Goal: Task Accomplishment & Management: Use online tool/utility

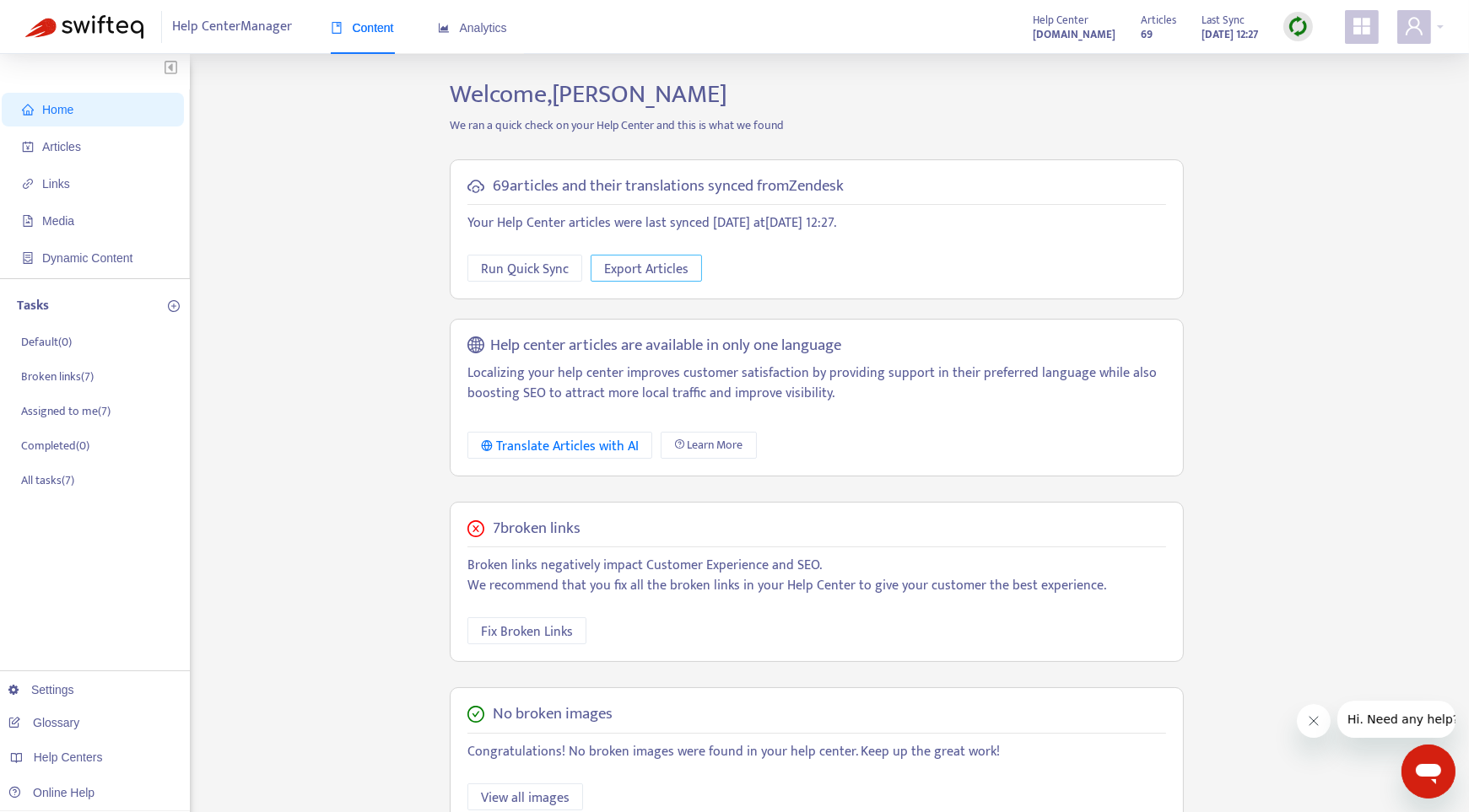
click at [621, 263] on span "Export Articles" at bounding box center [646, 269] width 84 height 21
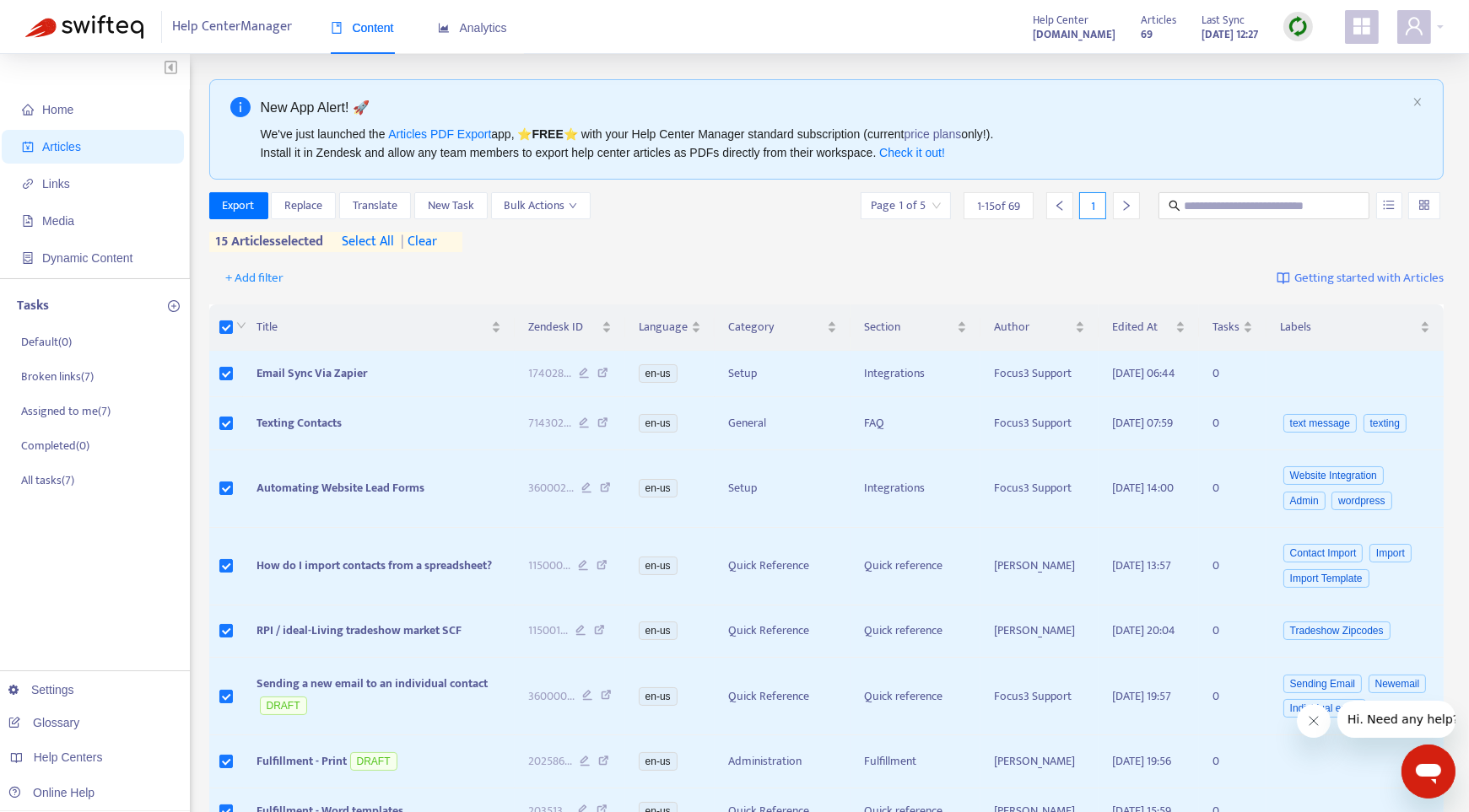
click at [378, 244] on span "select all" at bounding box center [369, 242] width 52 height 20
click at [571, 209] on span "Bulk Actions" at bounding box center [541, 205] width 73 height 18
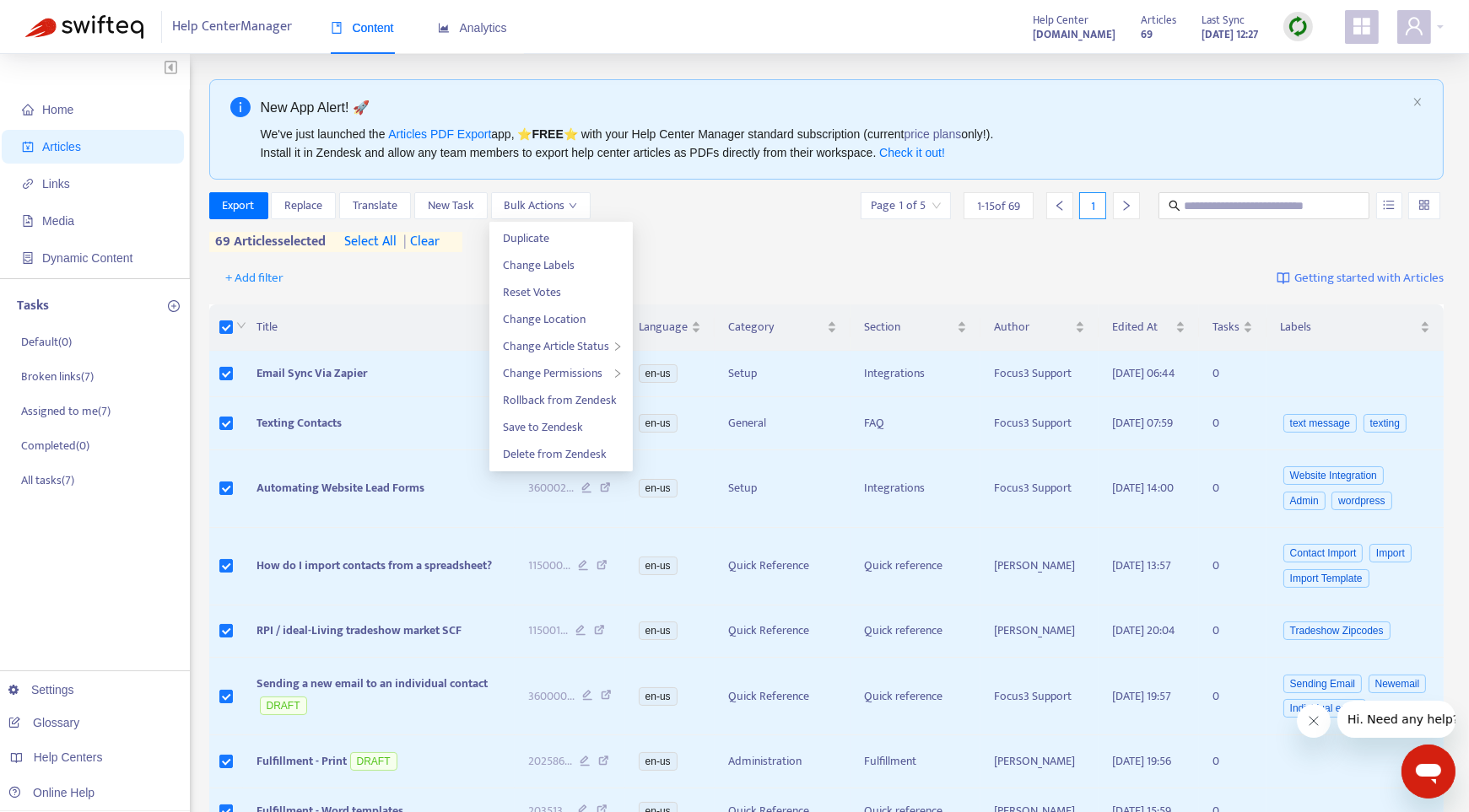
click at [668, 217] on div "Export Replace Translate New Task Bulk Actions Page 1 of 5 1 - 15 of 69 1" at bounding box center [827, 205] width 1235 height 27
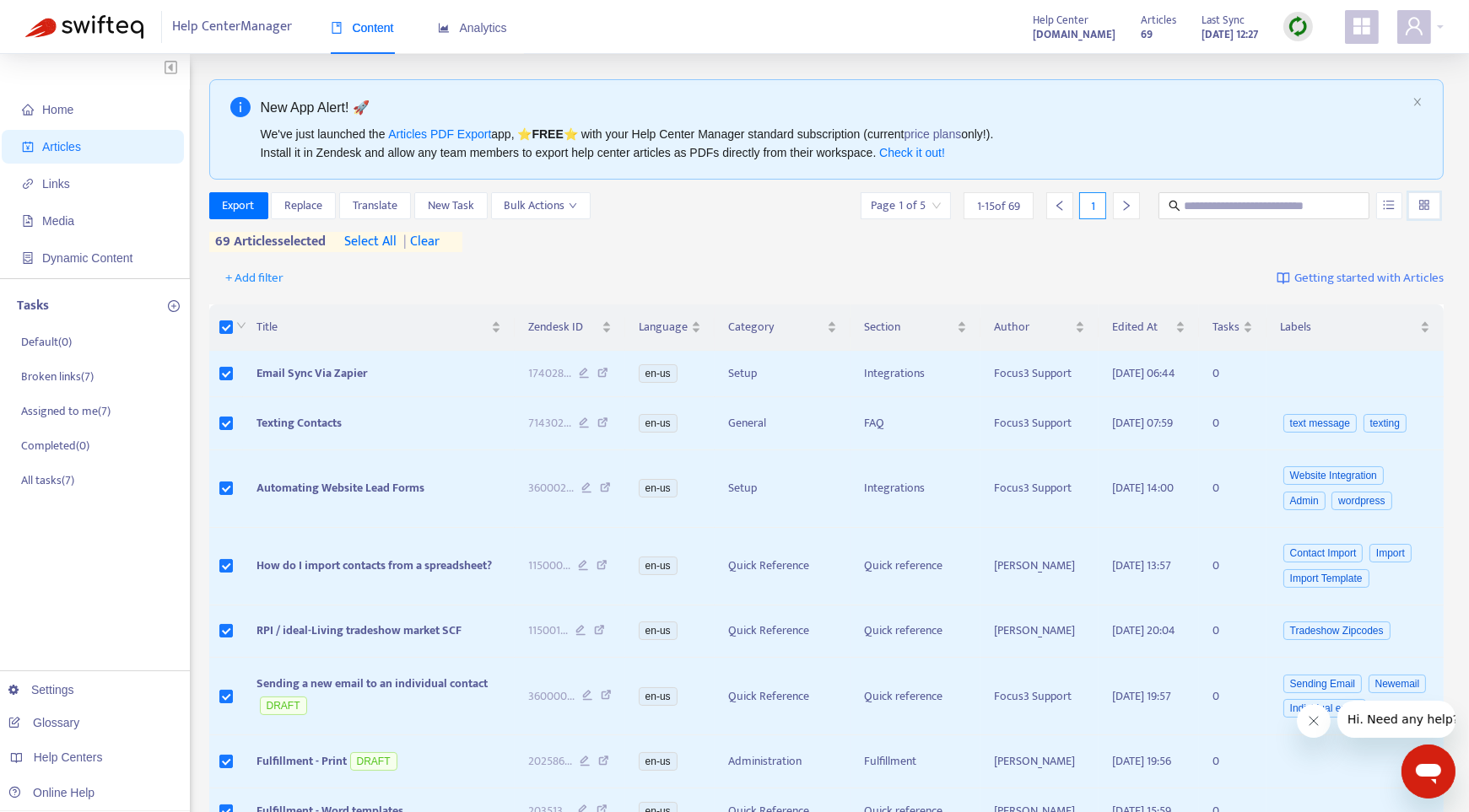
click at [1420, 205] on input "search" at bounding box center [1425, 205] width 12 height 25
click at [717, 218] on div "Export Replace Translate New Task Bulk Actions Page 1 of 5 1 - 15 of 69 1 69 ar…" at bounding box center [827, 222] width 1235 height 60
click at [230, 207] on span "Export" at bounding box center [238, 205] width 32 height 18
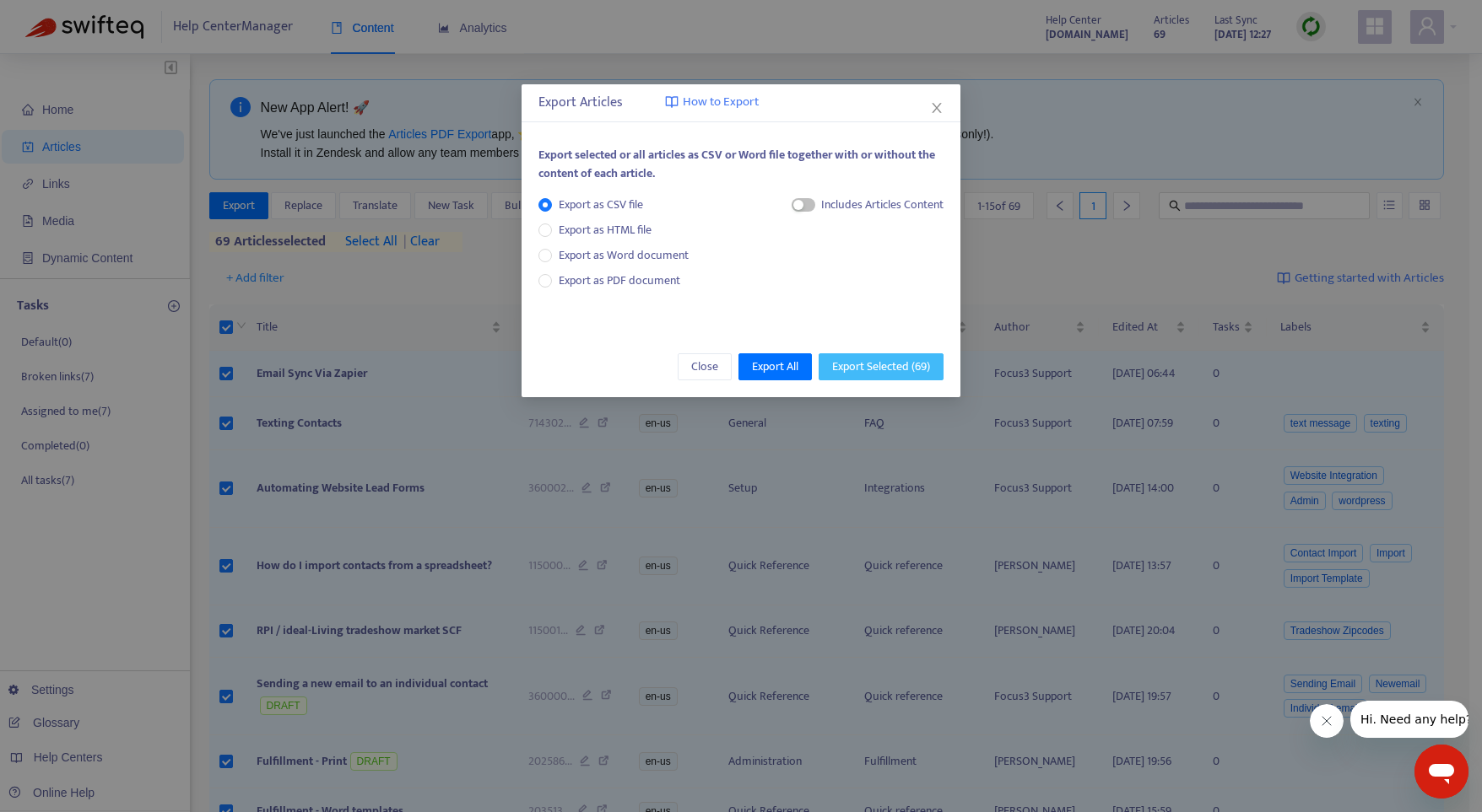
click at [843, 374] on span "Export Selected ( 69 )" at bounding box center [881, 366] width 98 height 18
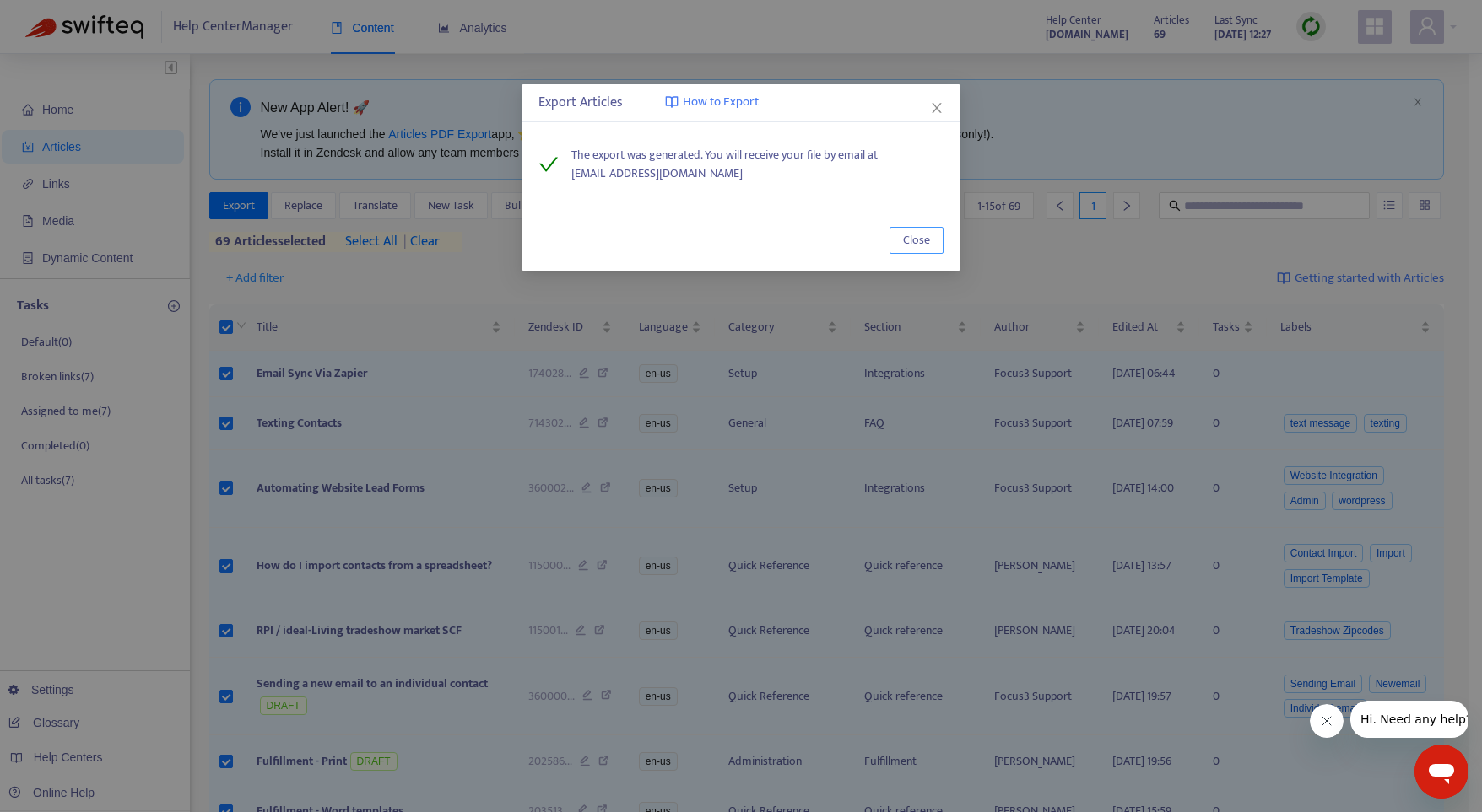
click at [918, 240] on span "Close" at bounding box center [916, 240] width 27 height 18
